Goal: Transaction & Acquisition: Purchase product/service

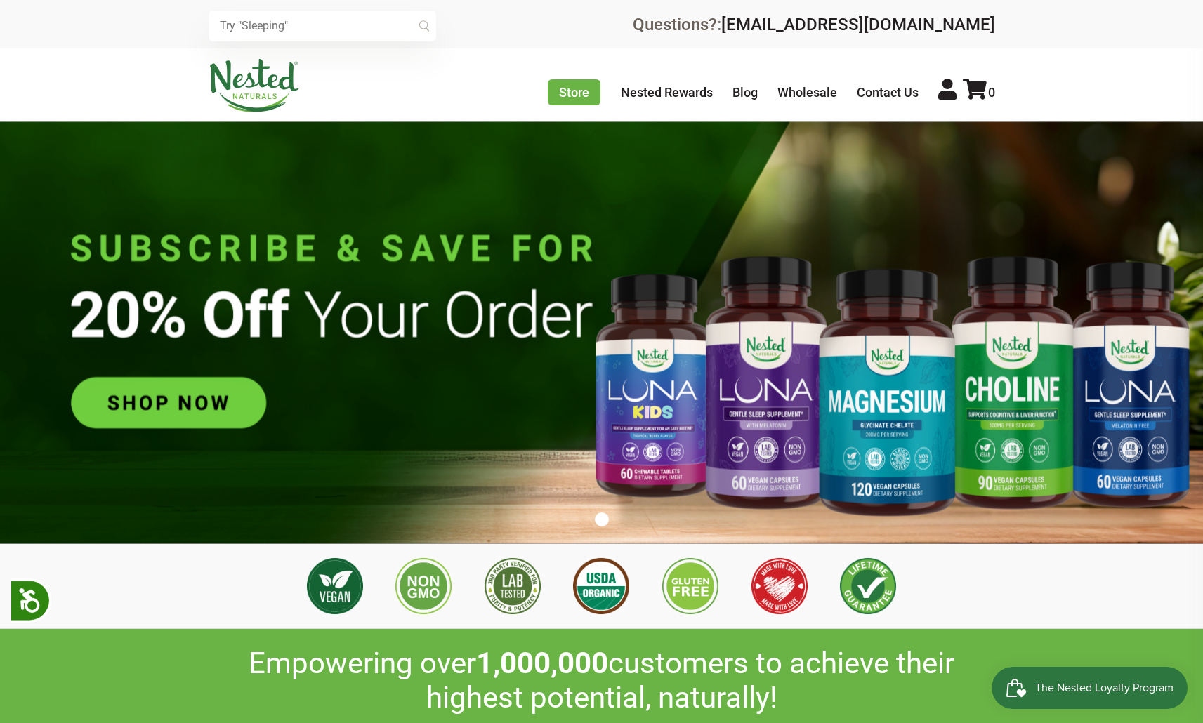
scroll to position [0, 246]
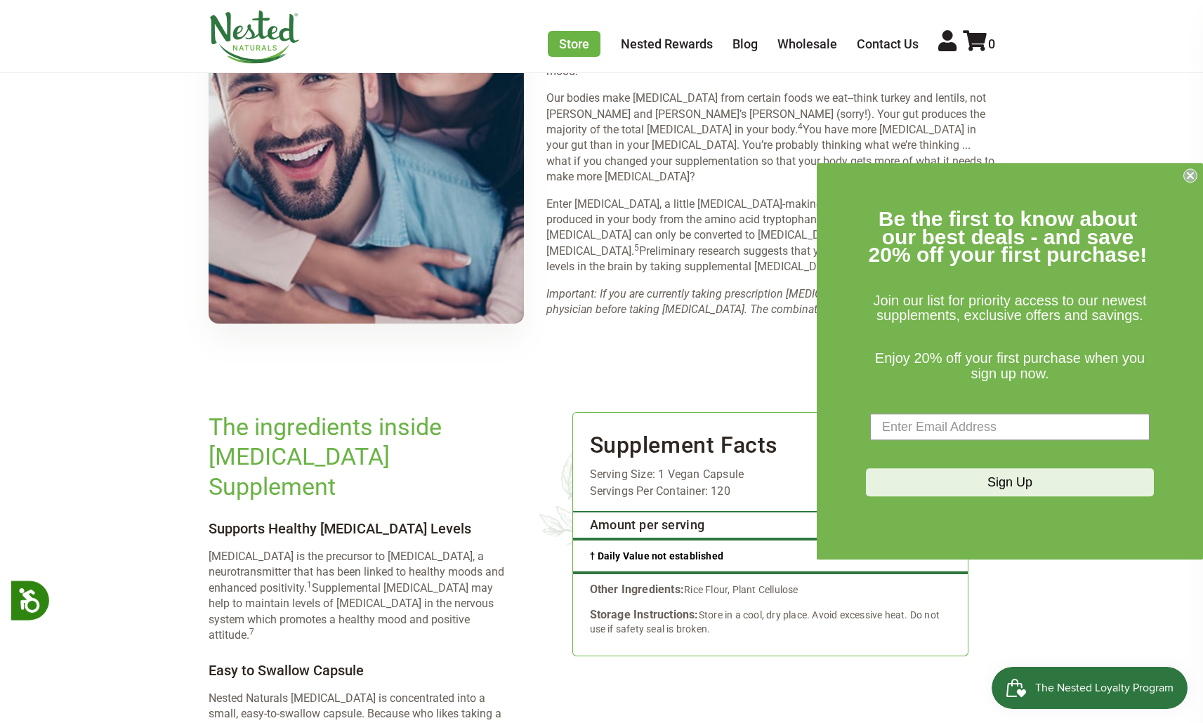
scroll to position [2170, 0]
